Goal: Task Accomplishment & Management: Manage account settings

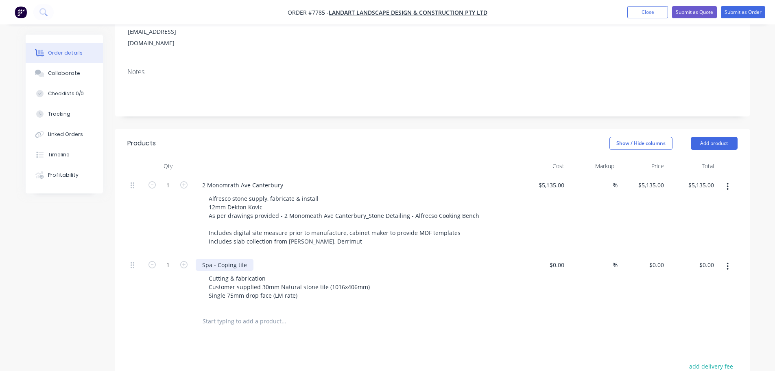
scroll to position [122, 0]
click at [217, 259] on div "Spa - Coping tile" at bounding box center [225, 265] width 58 height 12
click at [552, 254] on div at bounding box center [543, 281] width 50 height 54
type input "$355.00"
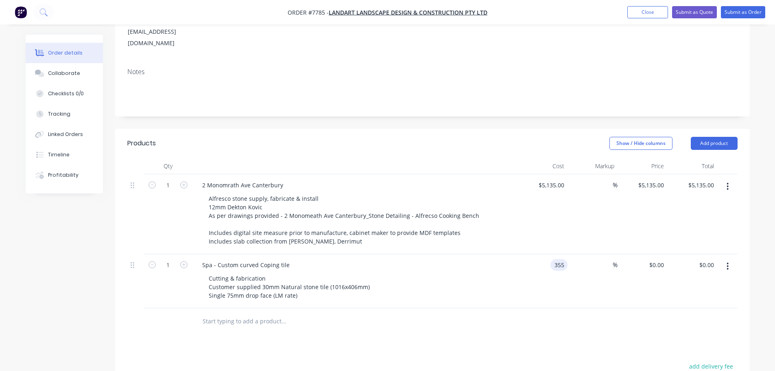
type input "$355.00"
drag, startPoint x: 262, startPoint y: 252, endPoint x: 277, endPoint y: 254, distance: 14.4
click at [262, 259] on div "Spa - Custom curved Coping tile" at bounding box center [246, 265] width 101 height 12
click at [263, 259] on div "Spa - Custom curved Coping tile" at bounding box center [246, 265] width 101 height 12
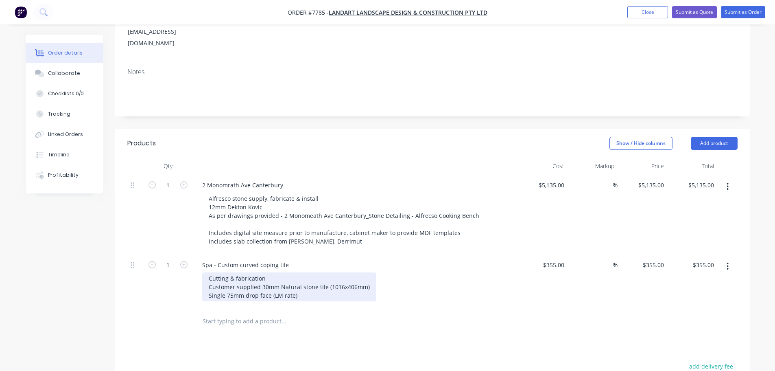
click at [245, 284] on div "Cutting & fabrication Customer supplied 30mm Natural stone tile (1016x406mm) Si…" at bounding box center [289, 286] width 174 height 29
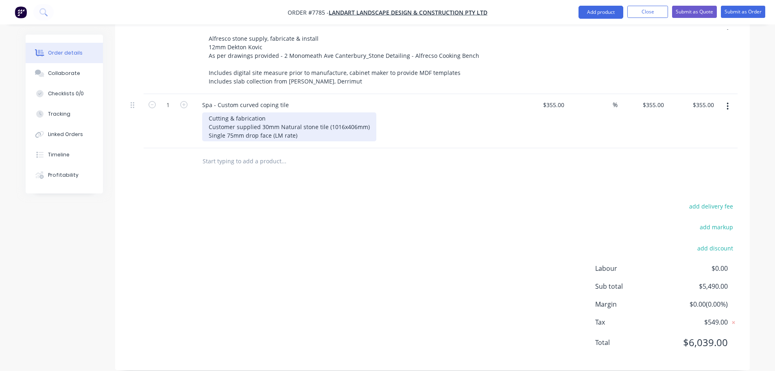
click at [229, 122] on div "Cutting & fabrication Customer supplied 30mm Natural stone tile (1016x406mm) Si…" at bounding box center [289, 126] width 174 height 29
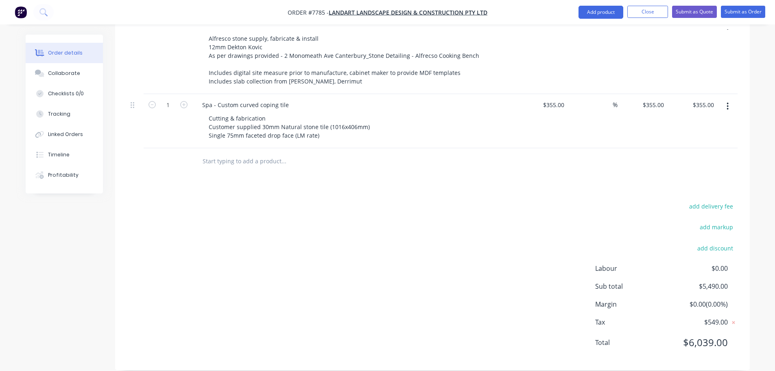
click at [256, 154] on input "text" at bounding box center [283, 161] width 163 height 16
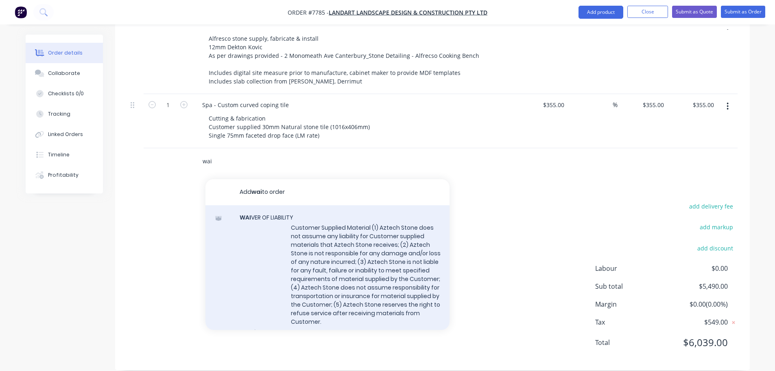
type input "wai"
click at [279, 232] on div "WAI VER OF LIABILITY Customer Supplied Material (1) Aztech Stone does not assum…" at bounding box center [327, 279] width 244 height 149
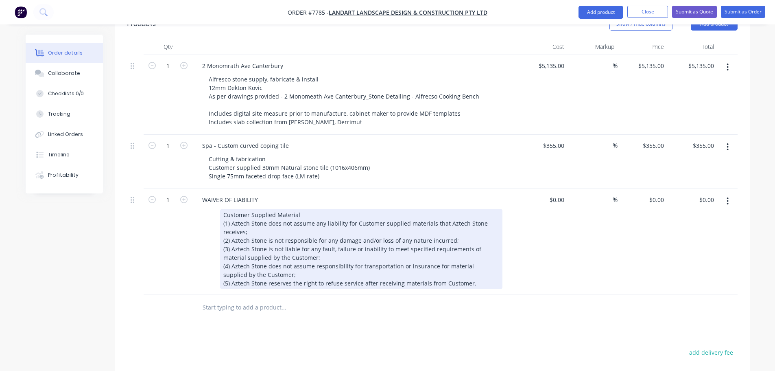
scroll to position [201, 0]
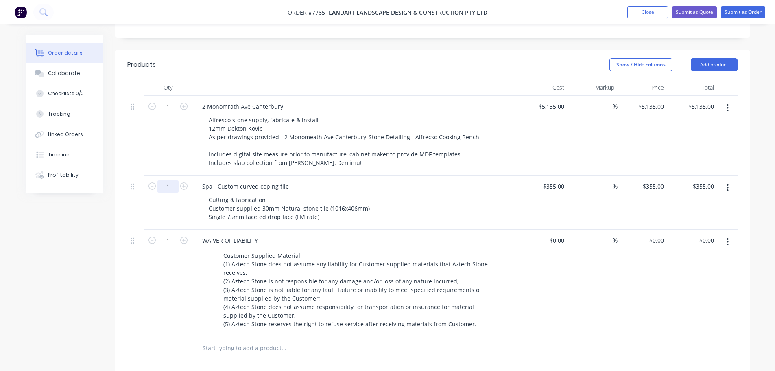
click at [169, 180] on input "1" at bounding box center [167, 186] width 21 height 12
type input "5.5"
type input "$1,952.50"
click at [552, 180] on div "355 355" at bounding box center [559, 186] width 17 height 12
type input "$395.00"
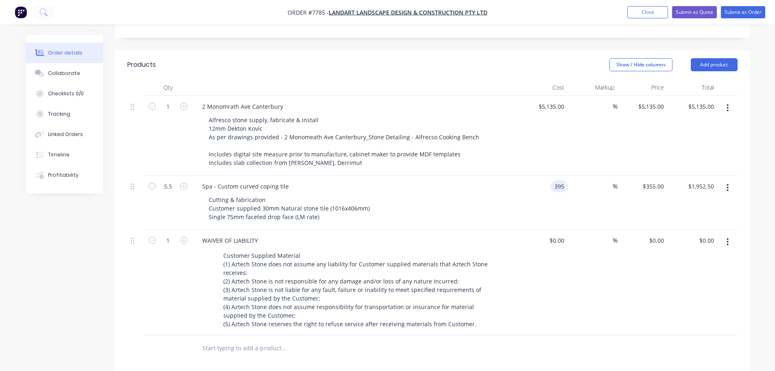
type input "$395.00"
type input "$2,172.50"
click at [690, 9] on button "Submit as Quote" at bounding box center [694, 12] width 45 height 12
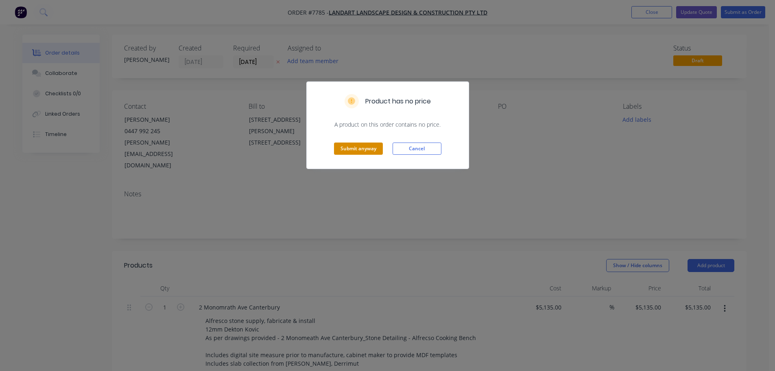
click at [353, 146] on button "Submit anyway" at bounding box center [358, 148] width 49 height 12
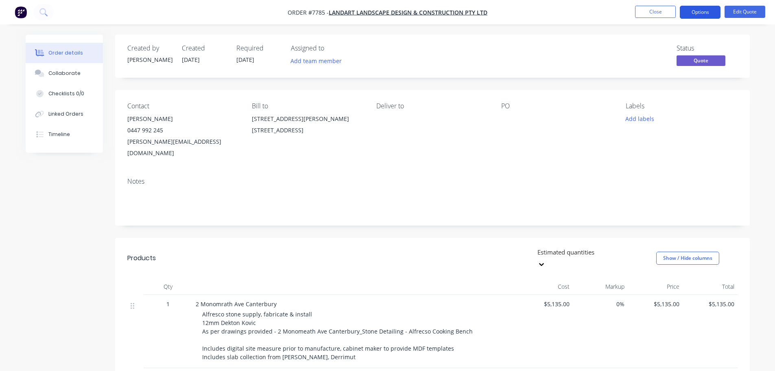
click at [697, 10] on button "Options" at bounding box center [700, 12] width 41 height 13
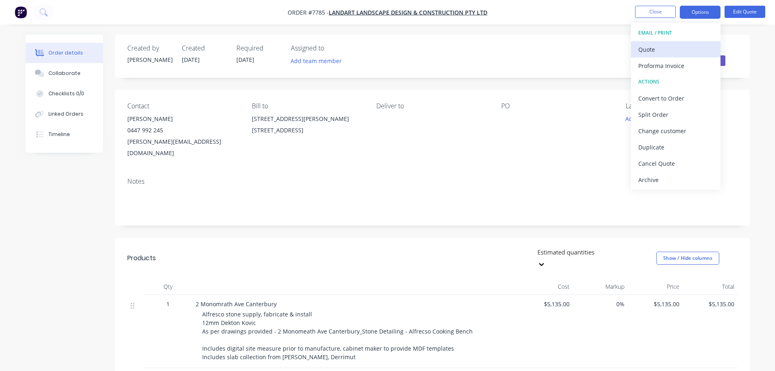
click at [660, 52] on div "Quote" at bounding box center [675, 50] width 75 height 12
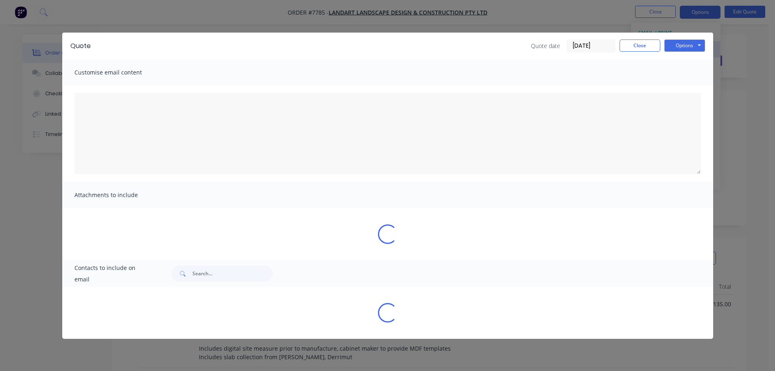
type textarea "A PDF copy of the quote has been attached to this email. To view your quote onl…"
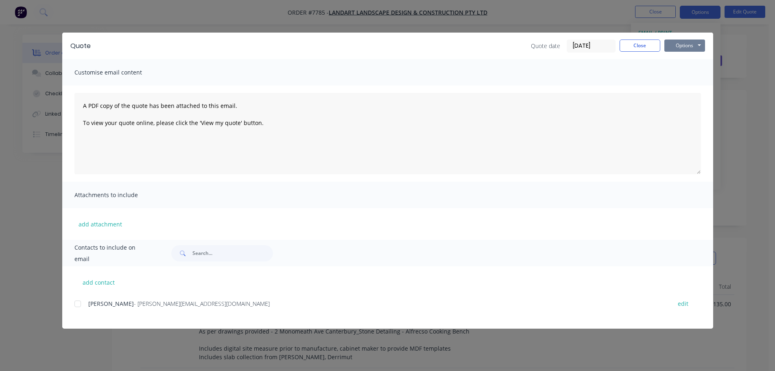
click at [690, 47] on button "Options" at bounding box center [684, 45] width 41 height 12
click at [687, 58] on button "Preview" at bounding box center [690, 59] width 52 height 13
click at [631, 42] on button "Close" at bounding box center [640, 45] width 41 height 12
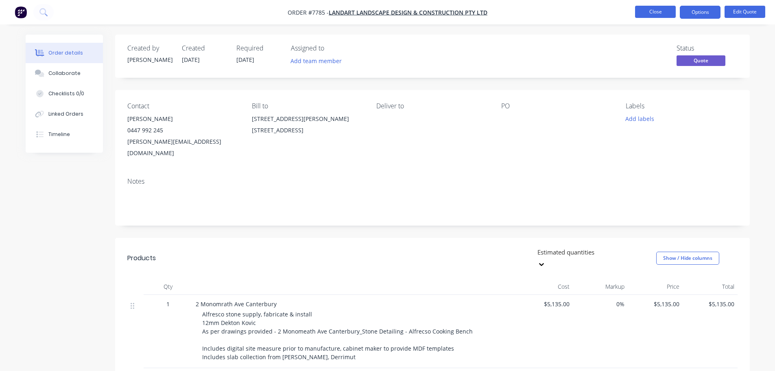
click at [659, 14] on button "Close" at bounding box center [655, 12] width 41 height 12
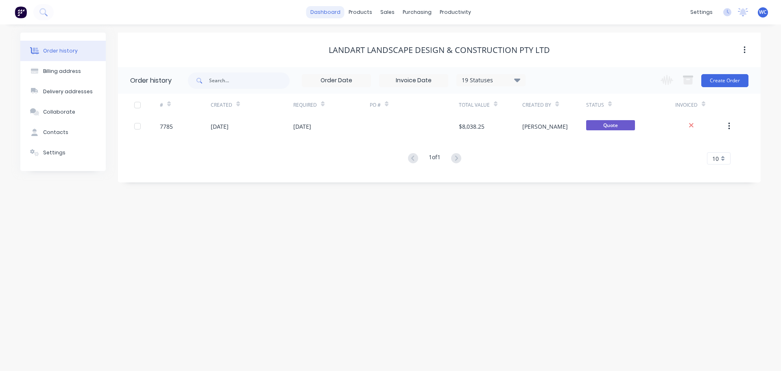
click at [337, 14] on link "dashboard" at bounding box center [325, 12] width 38 height 12
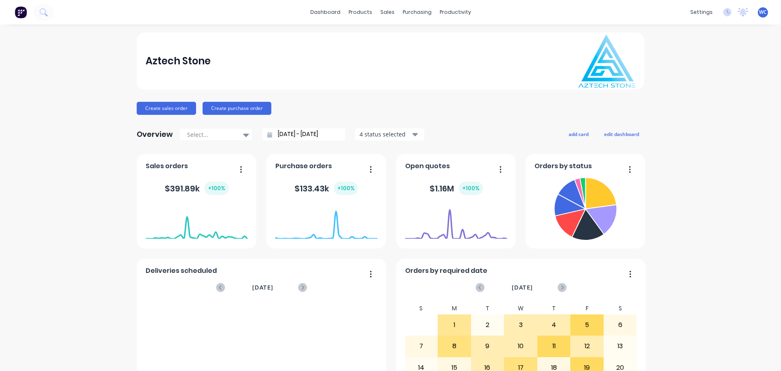
click at [60, 9] on div "dashboard products sales purchasing productivity dashboard products Product Cat…" at bounding box center [390, 12] width 781 height 24
click at [52, 12] on button at bounding box center [43, 12] width 20 height 16
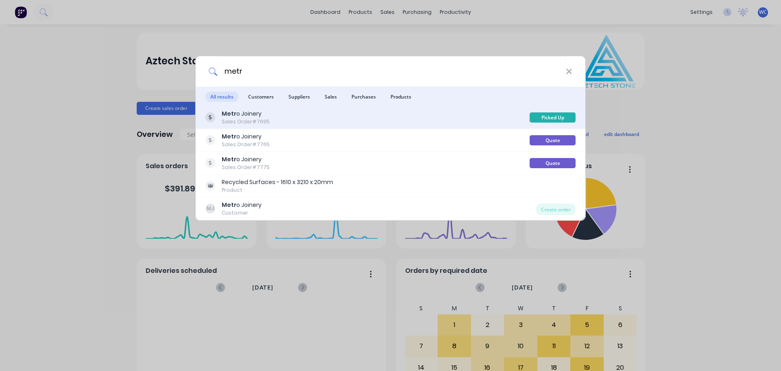
type input "metr"
click at [234, 111] on b "Metr" at bounding box center [229, 113] width 15 height 8
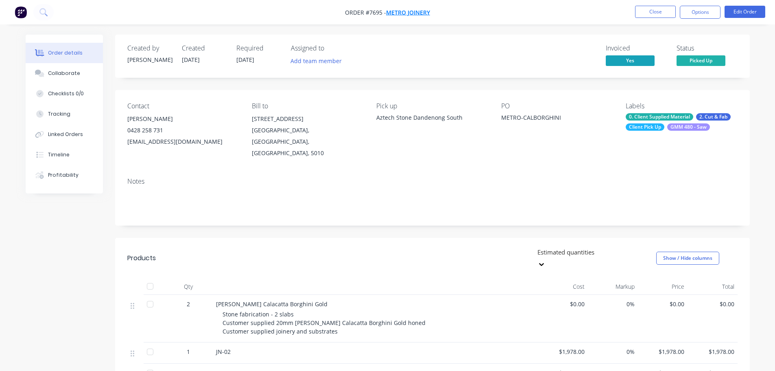
click at [406, 12] on span "Metro Joinery" at bounding box center [408, 13] width 44 height 8
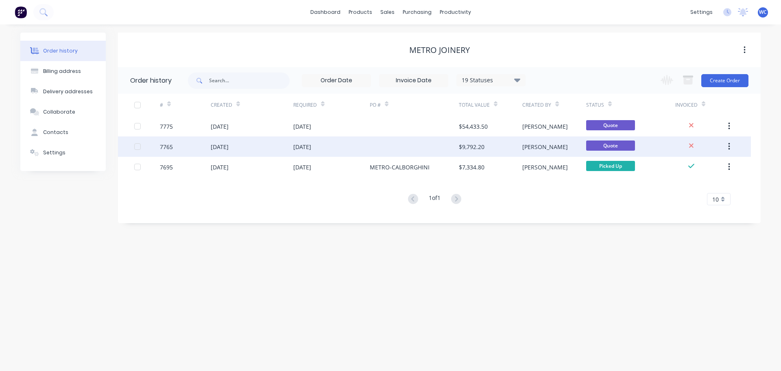
click at [221, 145] on div "[DATE]" at bounding box center [220, 146] width 18 height 9
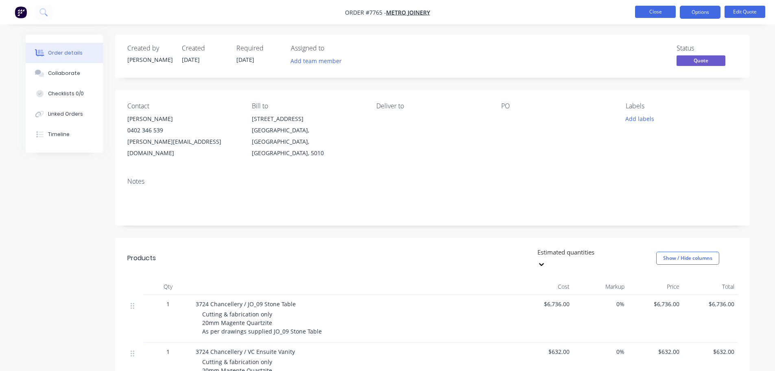
click at [653, 12] on button "Close" at bounding box center [655, 12] width 41 height 12
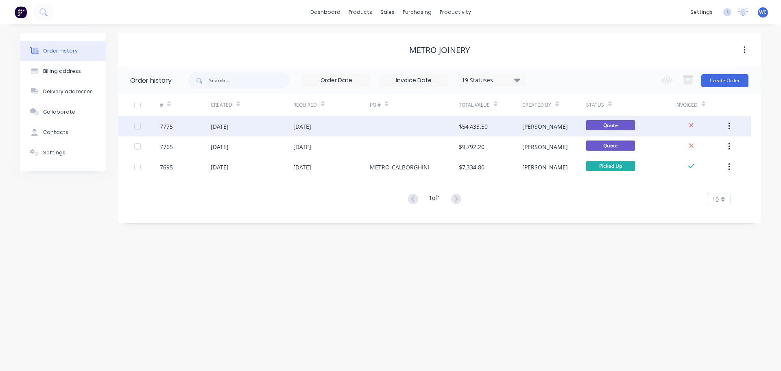
click at [229, 125] on div "[DATE]" at bounding box center [220, 126] width 18 height 9
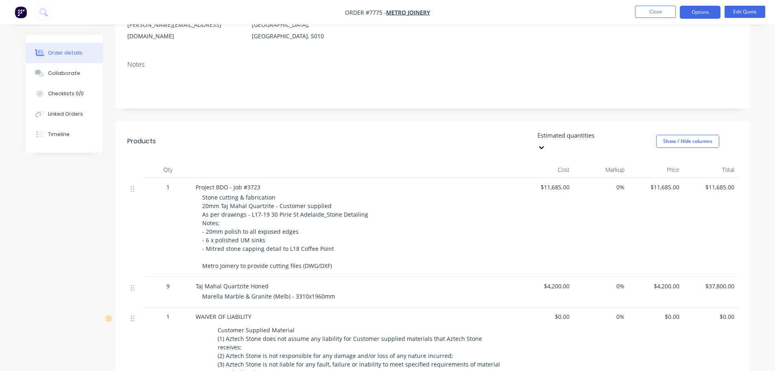
scroll to position [163, 0]
